Goal: Task Accomplishment & Management: Manage account settings

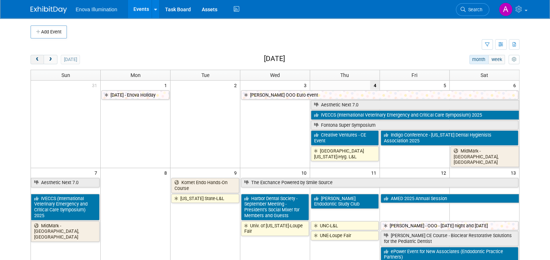
click at [35, 59] on span "prev" at bounding box center [37, 59] width 5 height 5
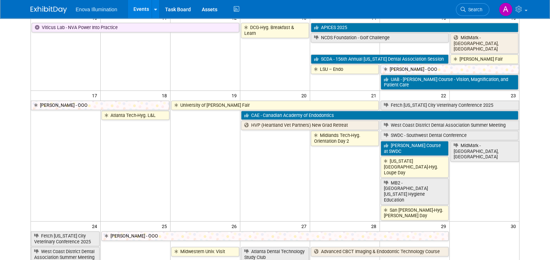
scroll to position [218, 0]
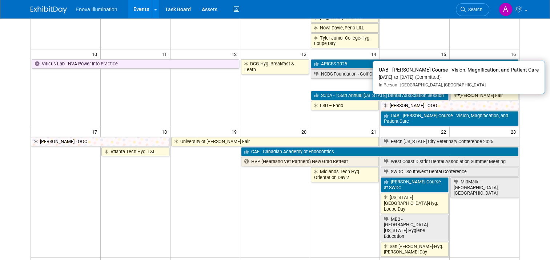
click at [462, 111] on link "UAB - [PERSON_NAME] Course - Vision, Magnification, and Patient Care" at bounding box center [450, 118] width 138 height 15
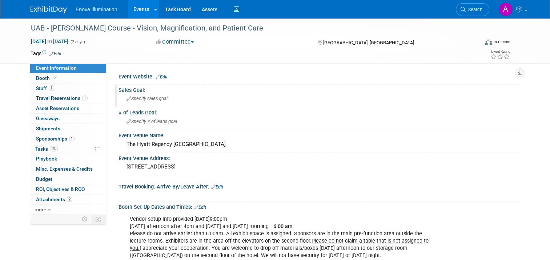
click at [139, 97] on span "Specify sales goal" at bounding box center [146, 98] width 41 height 5
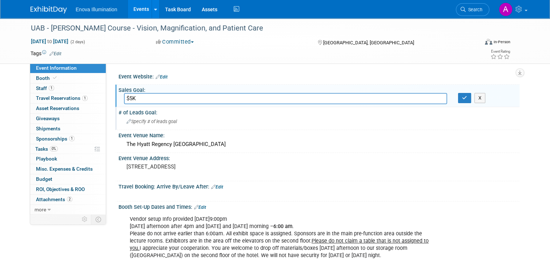
type input "$5K"
click at [161, 121] on span "Specify # of leads goal" at bounding box center [151, 121] width 51 height 5
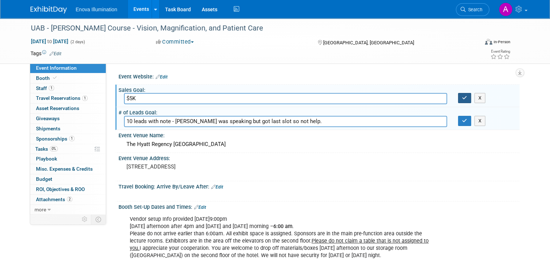
type input "10 leads with note - [PERSON_NAME] was speaking but got last slot so not help."
click at [470, 100] on button "button" at bounding box center [464, 98] width 13 height 10
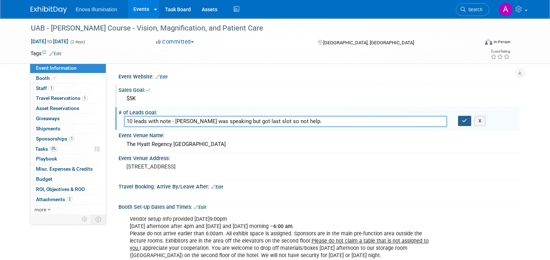
click at [467, 120] on icon "button" at bounding box center [464, 120] width 5 height 5
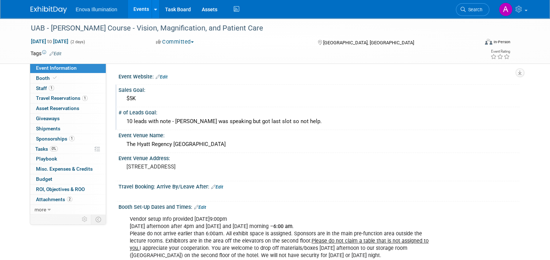
click at [39, 9] on img at bounding box center [49, 9] width 36 height 7
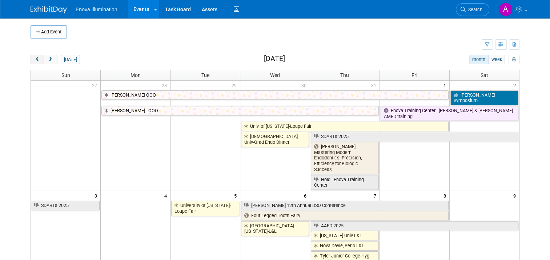
click at [31, 61] on button "prev" at bounding box center [37, 59] width 13 height 9
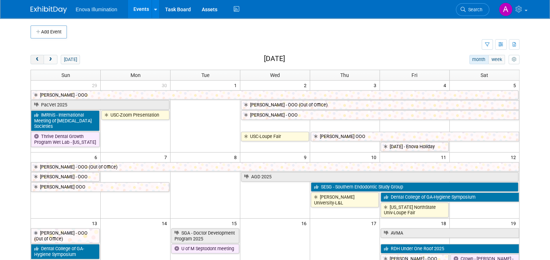
click at [35, 61] on span "prev" at bounding box center [37, 59] width 5 height 5
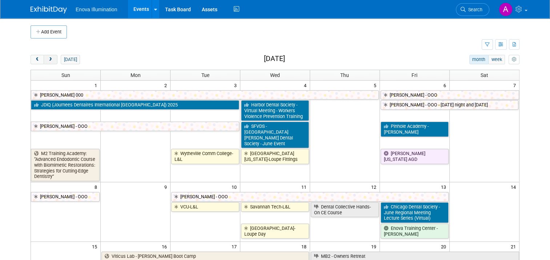
click at [48, 59] on span "next" at bounding box center [50, 59] width 5 height 5
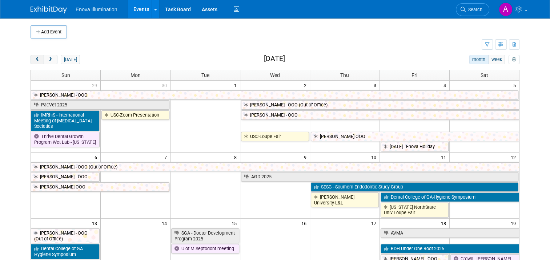
click at [35, 58] on span "prev" at bounding box center [37, 59] width 5 height 5
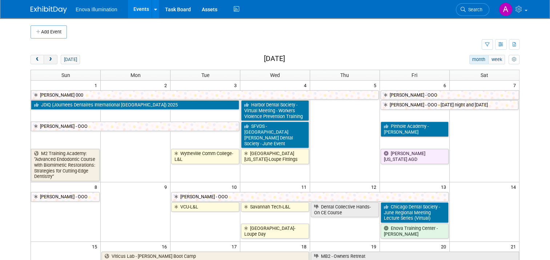
click at [52, 59] on button "next" at bounding box center [50, 59] width 13 height 9
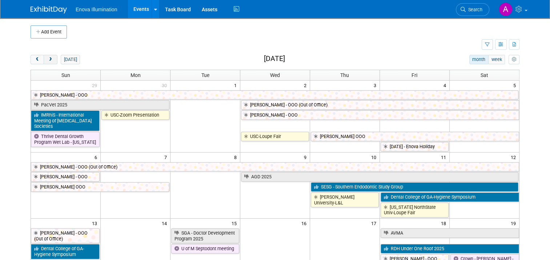
click at [50, 59] on button "next" at bounding box center [50, 59] width 13 height 9
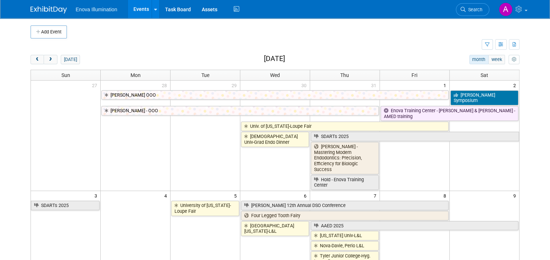
scroll to position [36, 0]
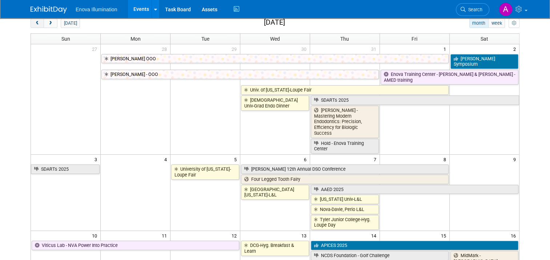
click at [35, 23] on span "prev" at bounding box center [37, 23] width 5 height 5
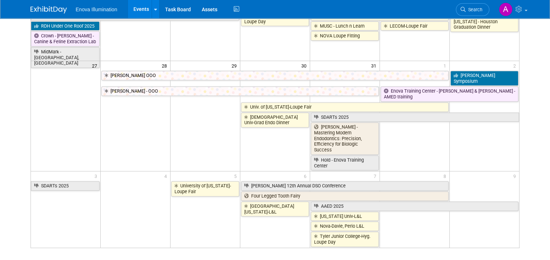
scroll to position [254, 0]
